Goal: Task Accomplishment & Management: Complete application form

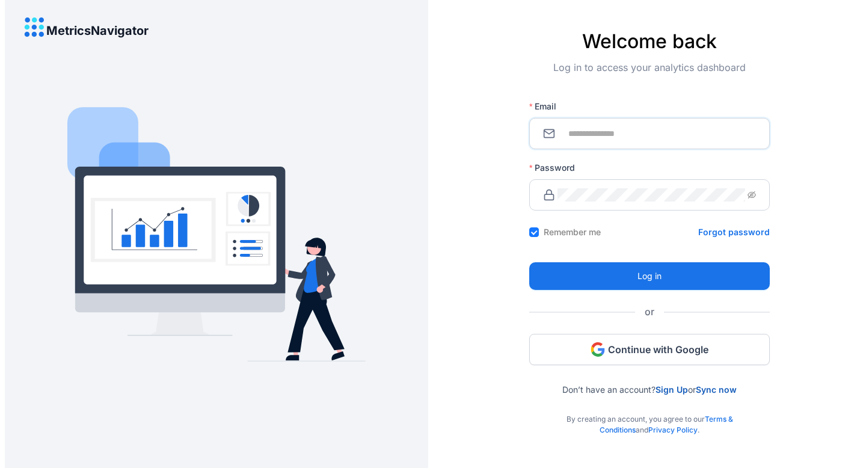
click at [643, 135] on input "Email" at bounding box center [656, 133] width 198 height 13
click at [637, 157] on div "Password" at bounding box center [649, 185] width 240 height 61
click at [663, 391] on link "Sign Up" at bounding box center [671, 389] width 32 height 10
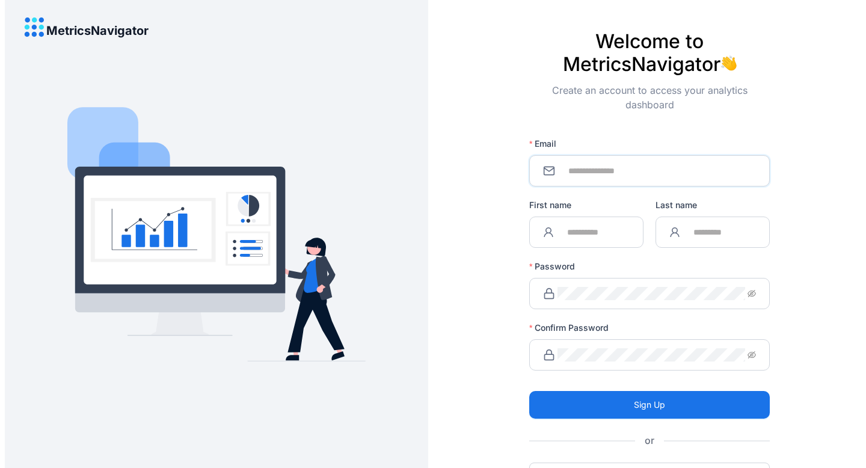
click at [607, 170] on input "Email" at bounding box center [656, 170] width 198 height 13
type input "**********"
type input "*******"
type input "******"
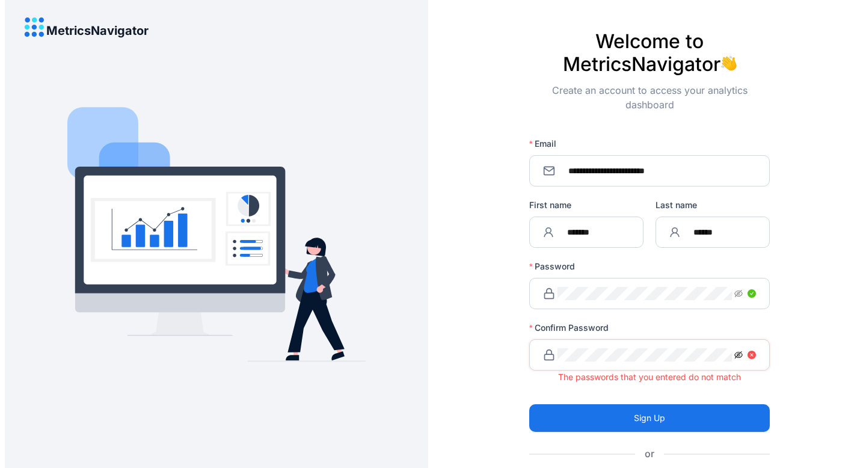
click at [737, 358] on icon "eye-invisible" at bounding box center [738, 354] width 8 height 8
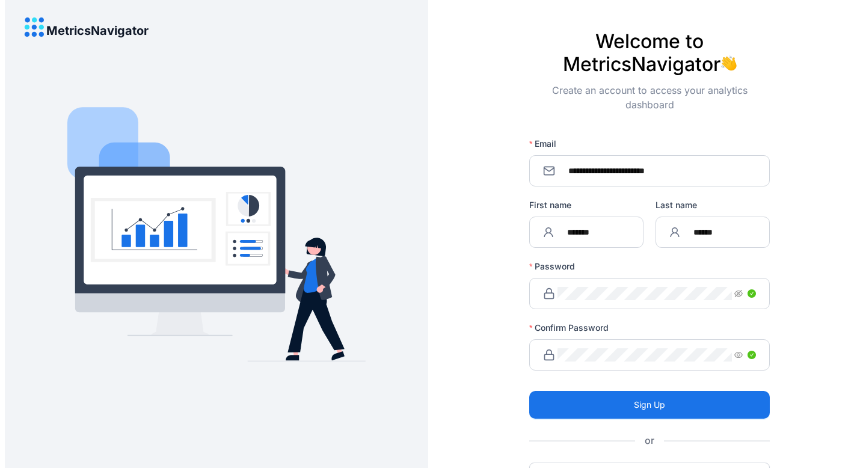
click at [647, 430] on form "**********" at bounding box center [649, 319] width 240 height 579
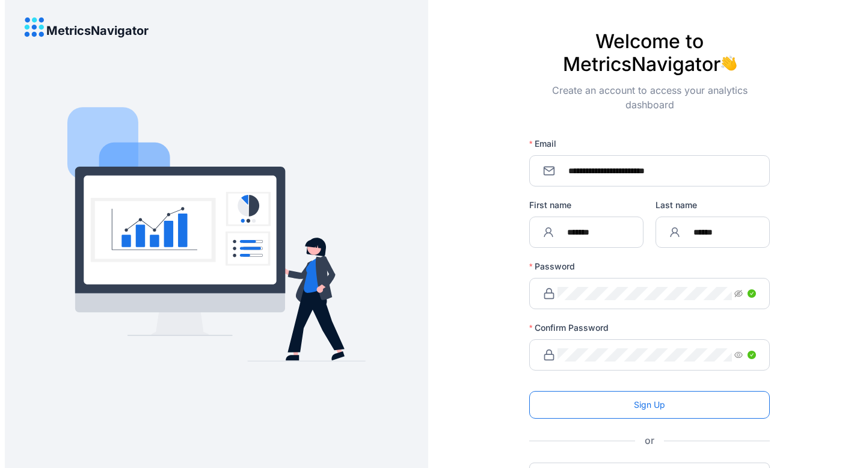
click at [652, 412] on button "Sign Up" at bounding box center [649, 405] width 240 height 28
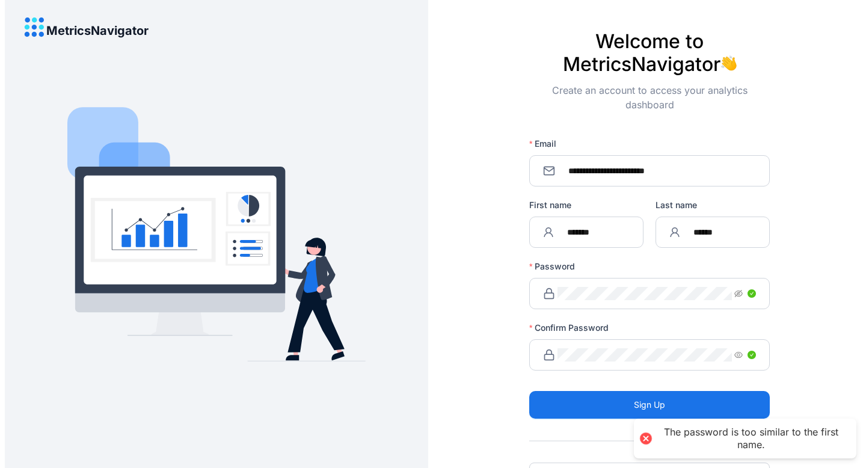
click at [734, 289] on span at bounding box center [745, 293] width 22 height 13
click at [736, 296] on icon "eye-invisible" at bounding box center [738, 293] width 8 height 8
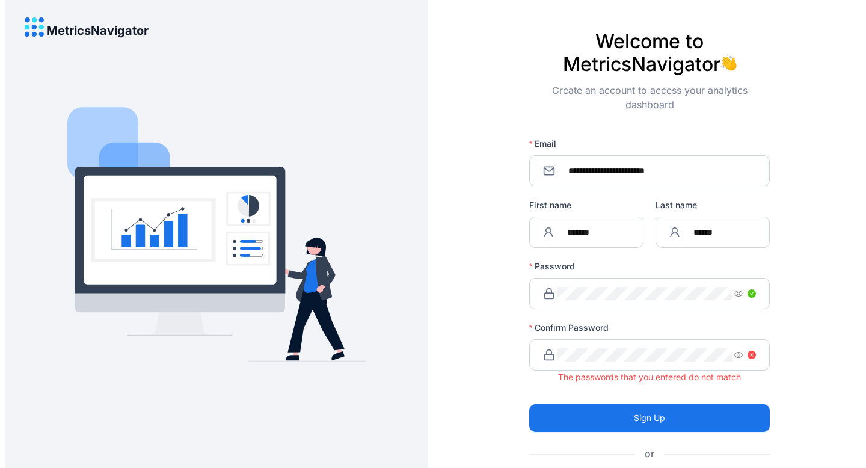
click at [649, 343] on span at bounding box center [649, 354] width 240 height 31
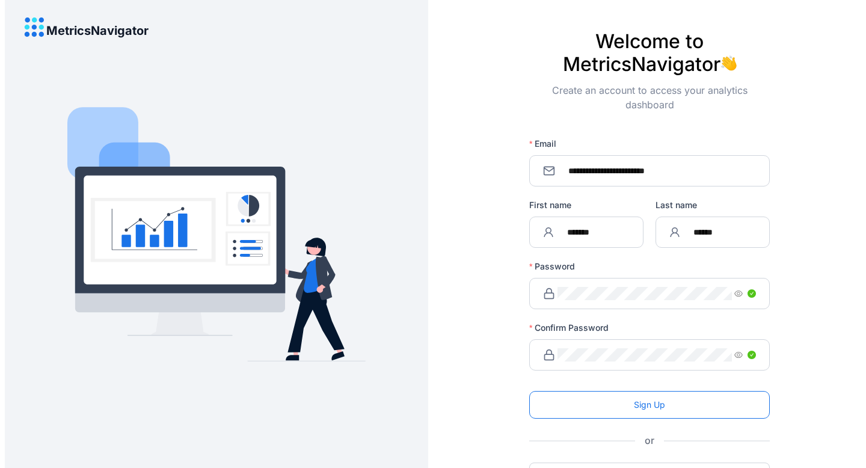
click at [635, 413] on button "Sign Up" at bounding box center [649, 405] width 240 height 28
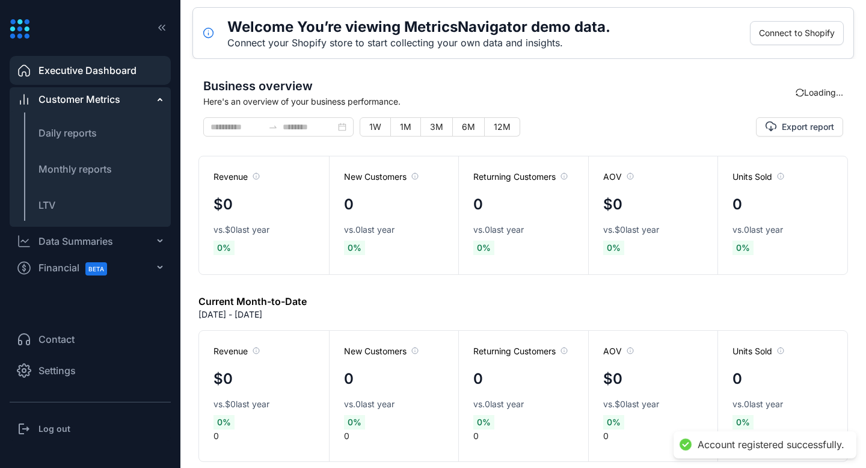
type input "**********"
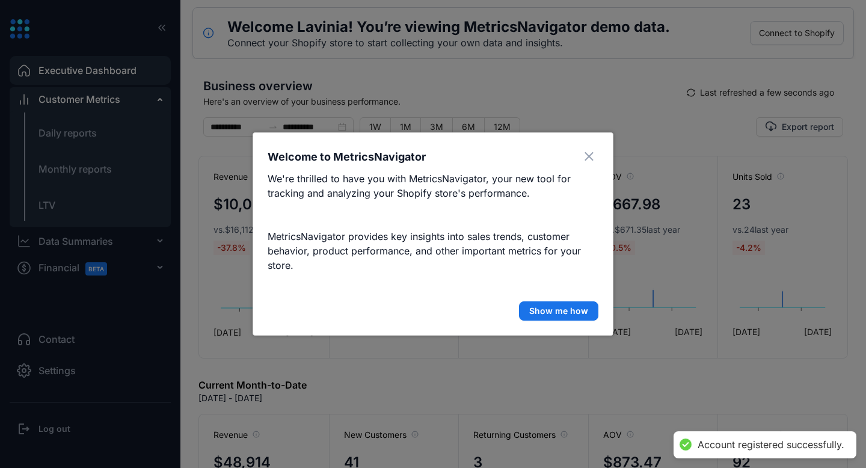
click at [584, 145] on div "Welcome to MetricsNavigator We're thrilled to have you with MetricsNavigator, y…" at bounding box center [432, 233] width 361 height 203
click at [587, 156] on icon "Close" at bounding box center [588, 156] width 9 height 8
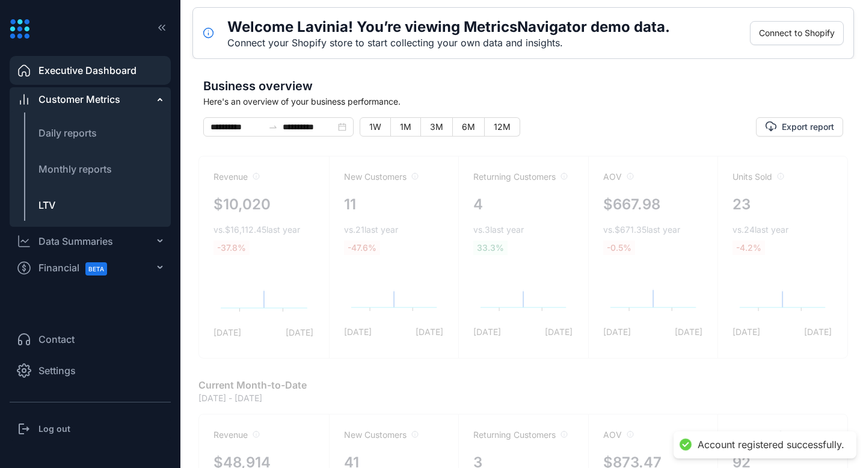
click at [37, 201] on li "LTV" at bounding box center [90, 205] width 161 height 29
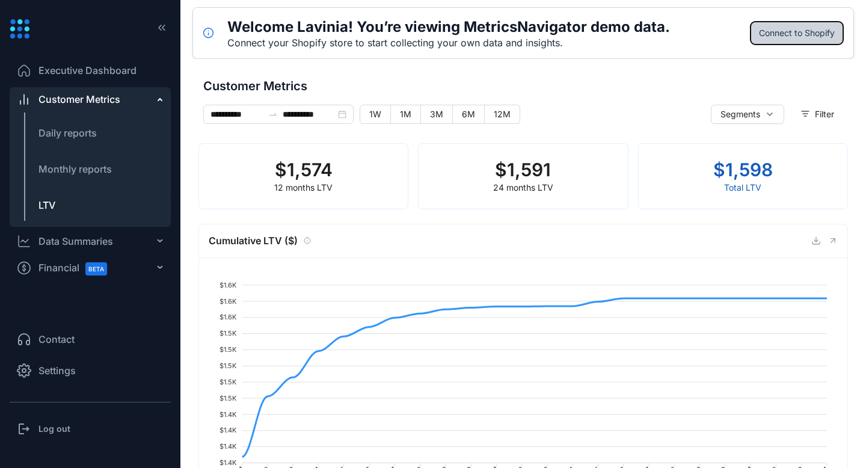
click at [783, 27] on span "Connect to Shopify" at bounding box center [797, 32] width 76 height 13
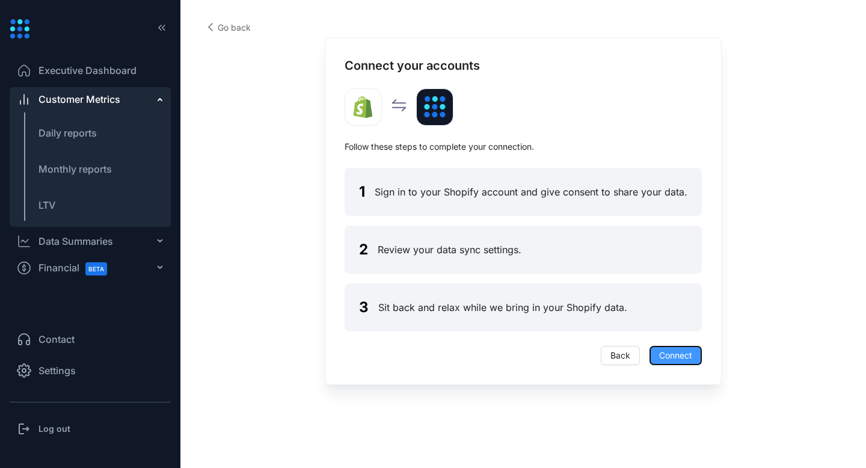
click at [678, 354] on span "Connect" at bounding box center [675, 355] width 33 height 13
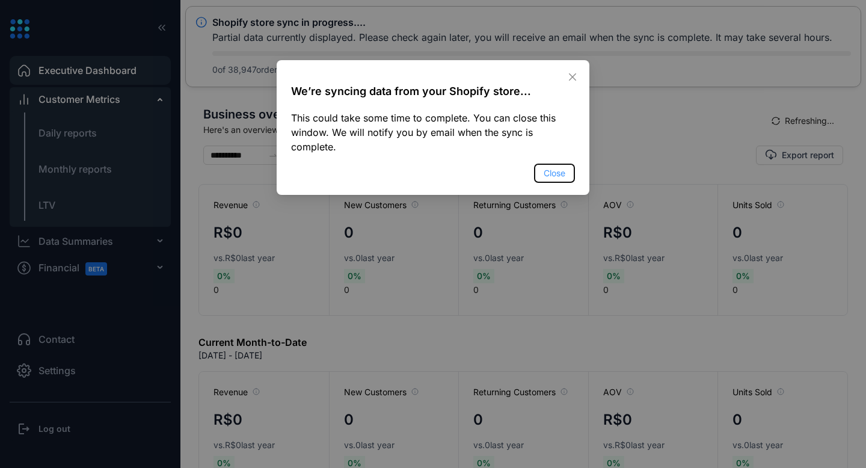
click at [556, 167] on span "Close" at bounding box center [554, 173] width 22 height 13
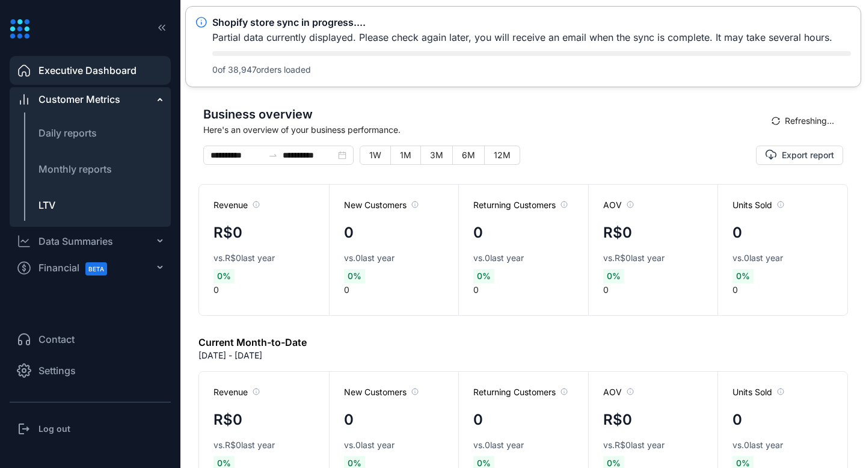
click at [60, 200] on li "LTV" at bounding box center [90, 205] width 161 height 29
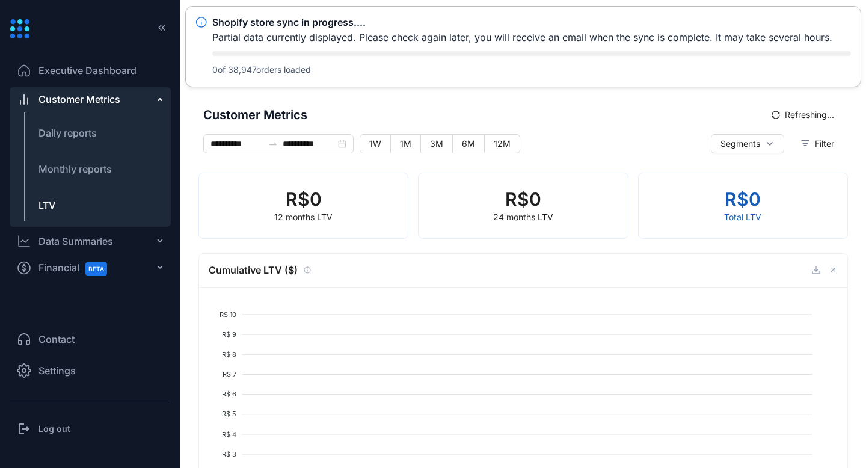
click at [81, 373] on li "Settings" at bounding box center [90, 370] width 161 height 29
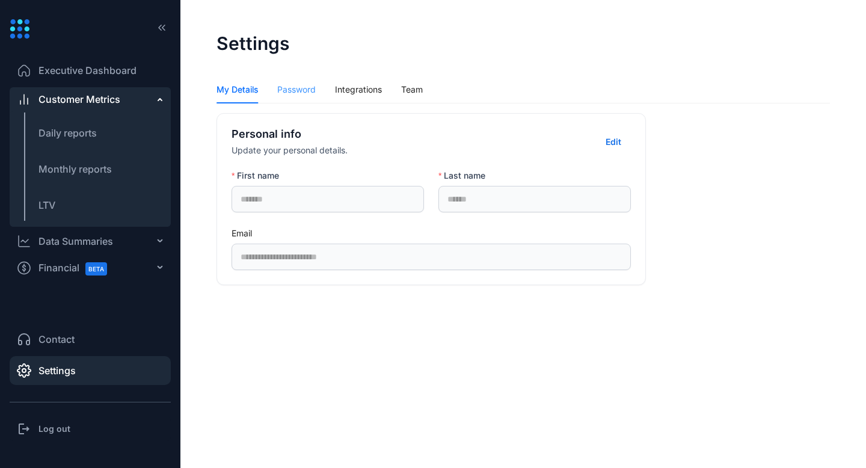
click at [298, 81] on div "Password" at bounding box center [296, 90] width 38 height 28
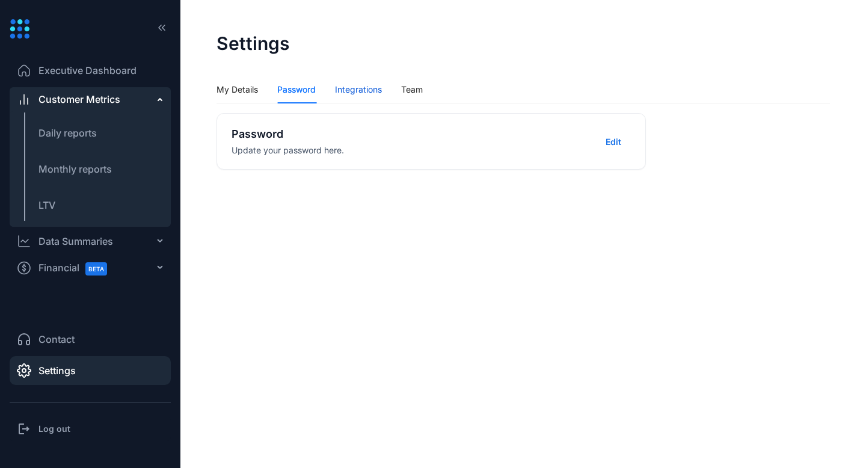
click at [349, 84] on div "Integrations" at bounding box center [358, 89] width 47 height 13
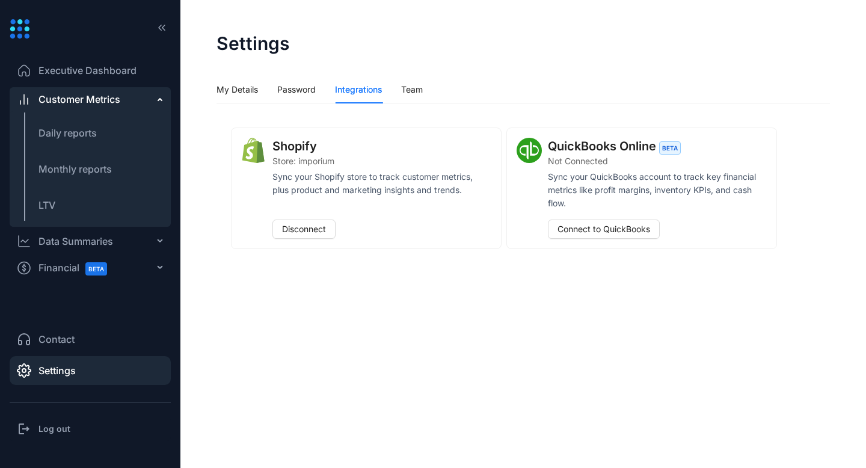
click at [377, 81] on div "Integrations" at bounding box center [358, 90] width 47 height 28
click at [403, 86] on div "Team" at bounding box center [412, 89] width 22 height 13
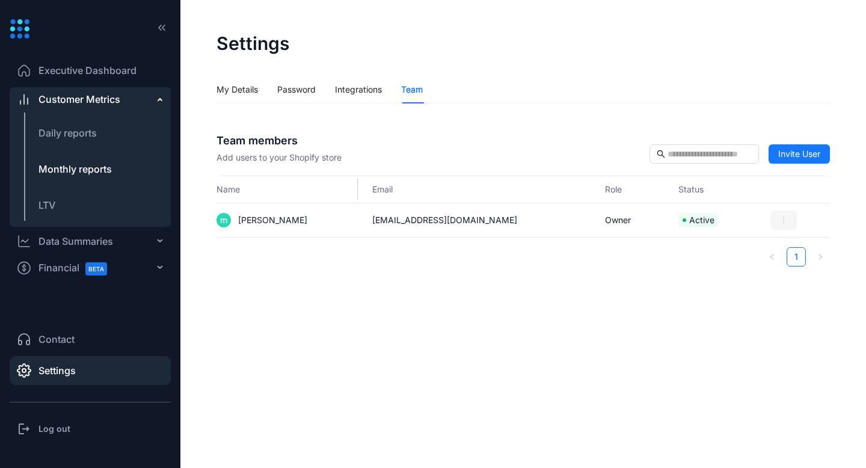
click at [98, 173] on span "Monthly reports" at bounding box center [74, 169] width 73 height 12
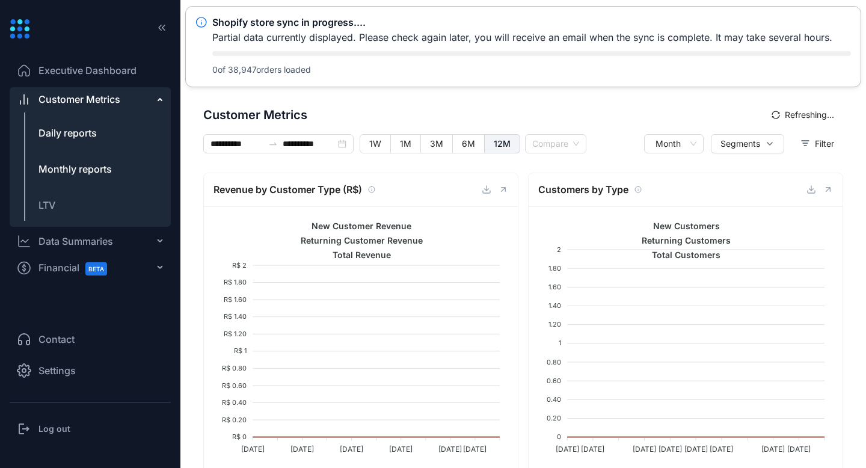
click at [94, 138] on span "Daily reports" at bounding box center [67, 133] width 58 height 12
click at [50, 192] on li "LTV" at bounding box center [90, 205] width 161 height 29
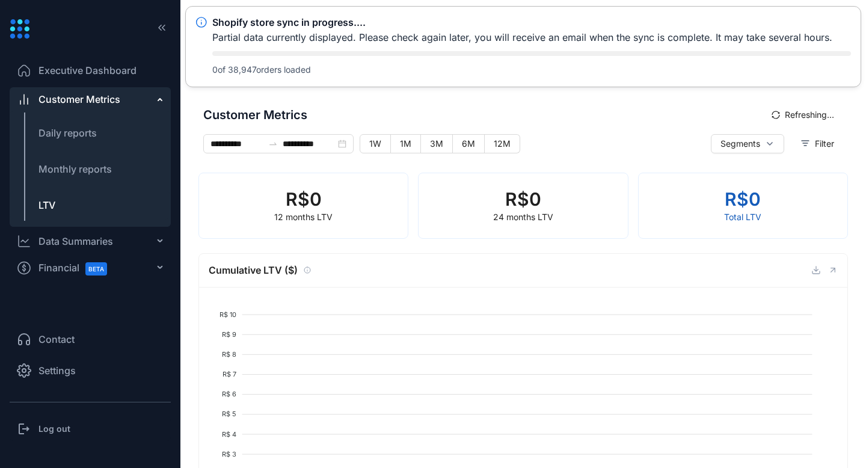
type input "**********"
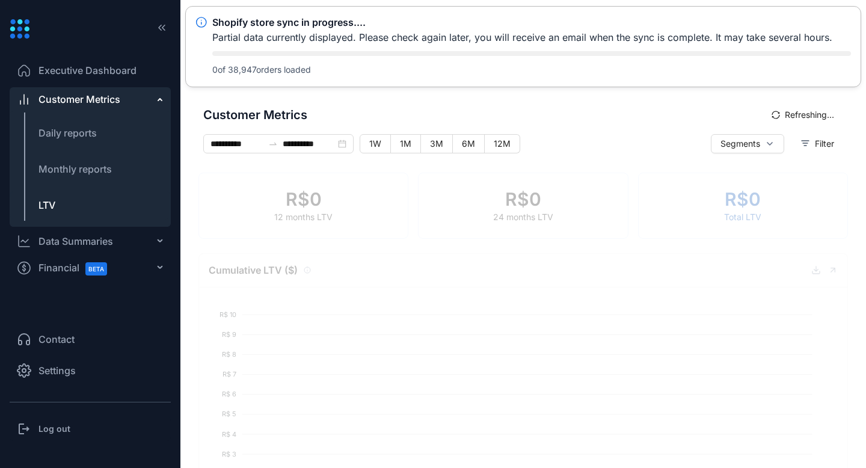
click at [160, 236] on div "Data Summaries" at bounding box center [90, 241] width 161 height 24
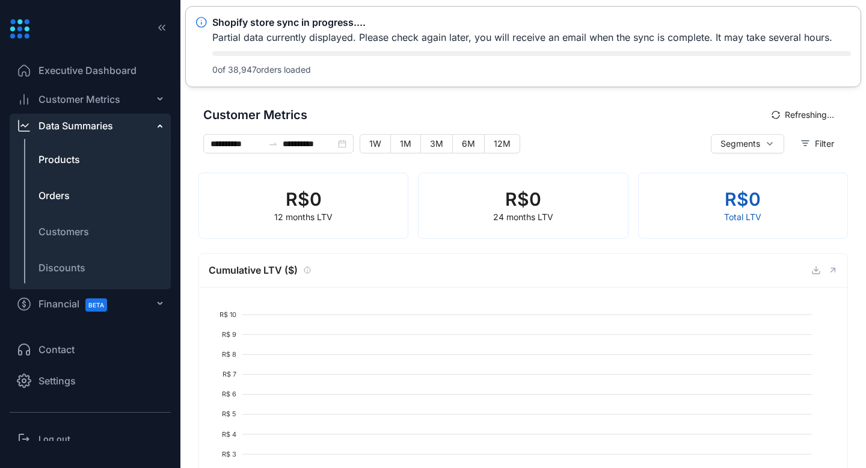
click at [75, 160] on span "Products" at bounding box center [58, 159] width 41 height 14
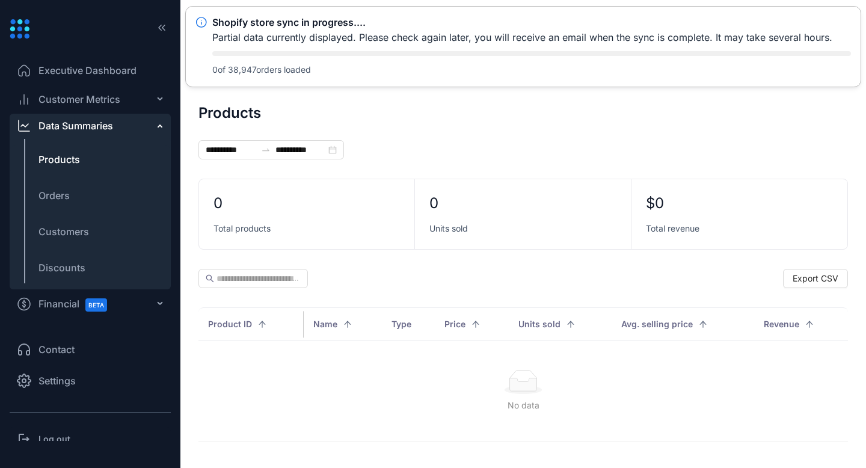
click at [63, 97] on span "Customer Metrics" at bounding box center [79, 99] width 82 height 14
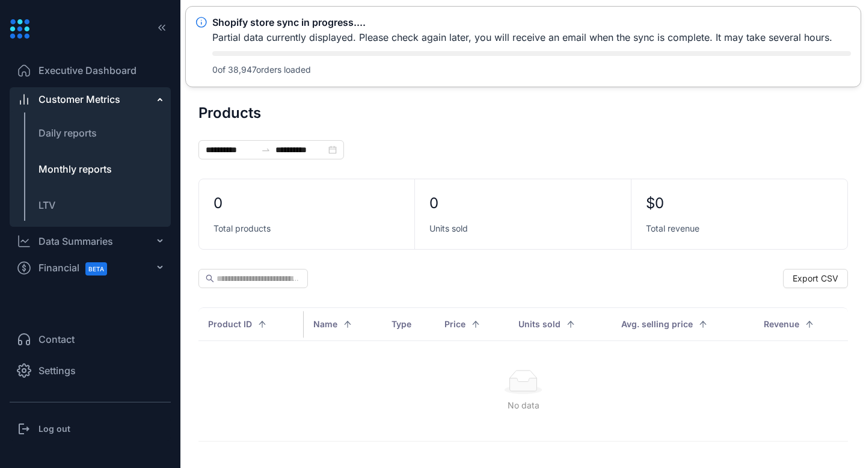
click at [68, 169] on span "Monthly reports" at bounding box center [74, 169] width 73 height 12
click at [41, 207] on span "LTV" at bounding box center [46, 205] width 17 height 12
